Goal: Information Seeking & Learning: Learn about a topic

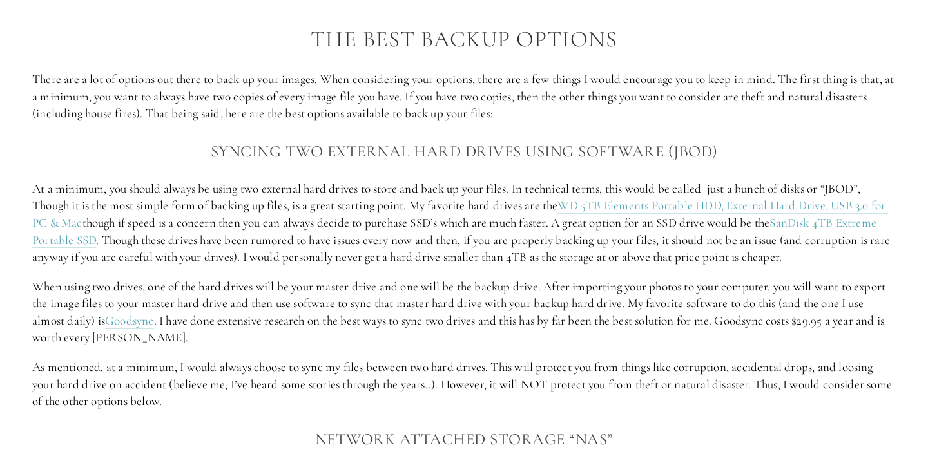
scroll to position [1256, 0]
click at [670, 255] on p "At a minimum, you should always be using two external hard drives to store and …" at bounding box center [464, 223] width 864 height 86
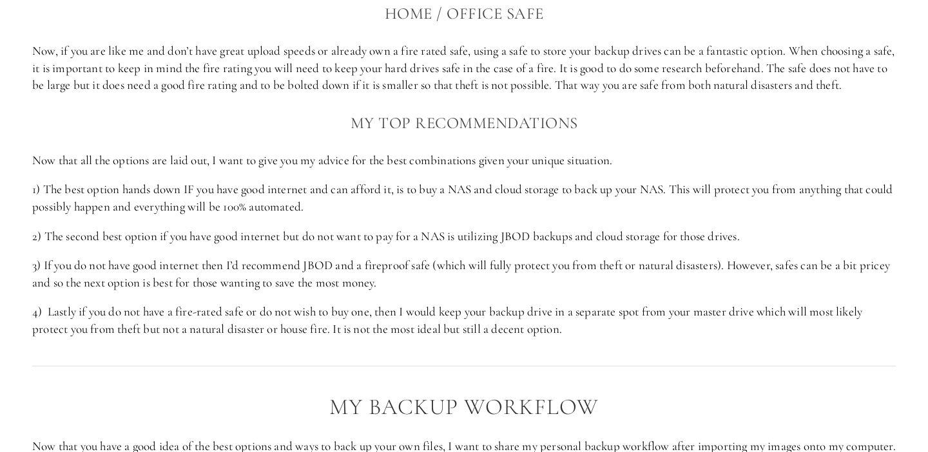
scroll to position [2005, 0]
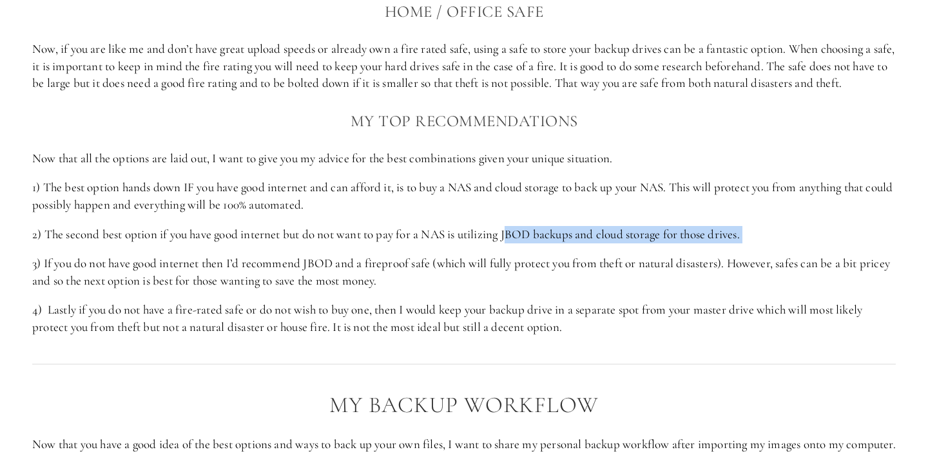
drag, startPoint x: 511, startPoint y: 233, endPoint x: 710, endPoint y: 250, distance: 199.9
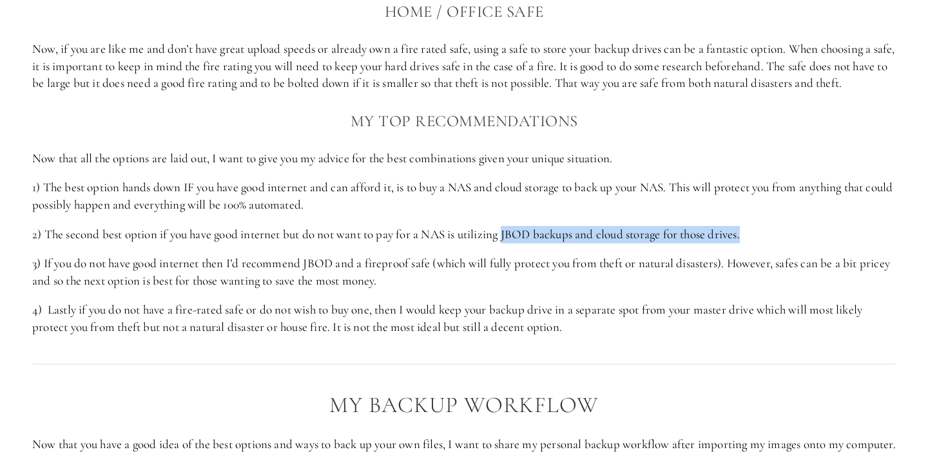
drag, startPoint x: 750, startPoint y: 236, endPoint x: 509, endPoint y: 237, distance: 241.7
click at [509, 237] on p "2) The second best option if you have good internet but do not want to pay for …" at bounding box center [464, 234] width 864 height 17
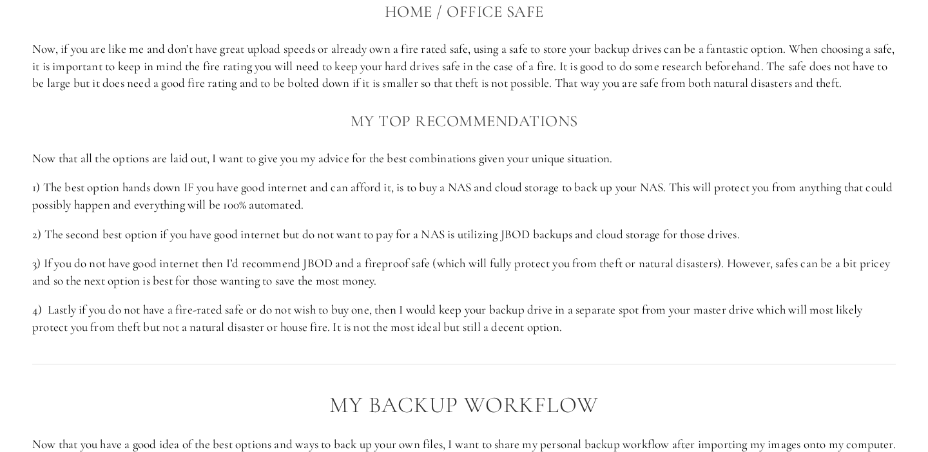
click at [559, 266] on p "3) If you do not have good internet then I’d recommend JBOD and a fireproof saf…" at bounding box center [464, 272] width 864 height 34
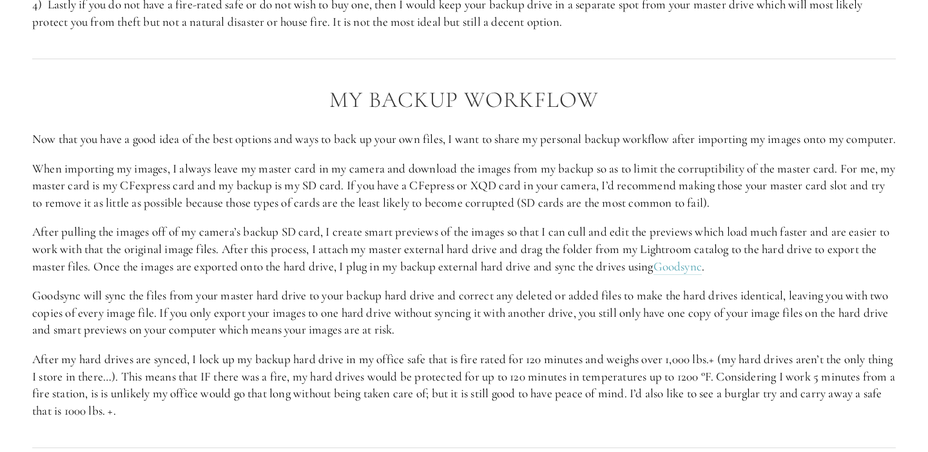
scroll to position [2312, 0]
